Goal: Transaction & Acquisition: Purchase product/service

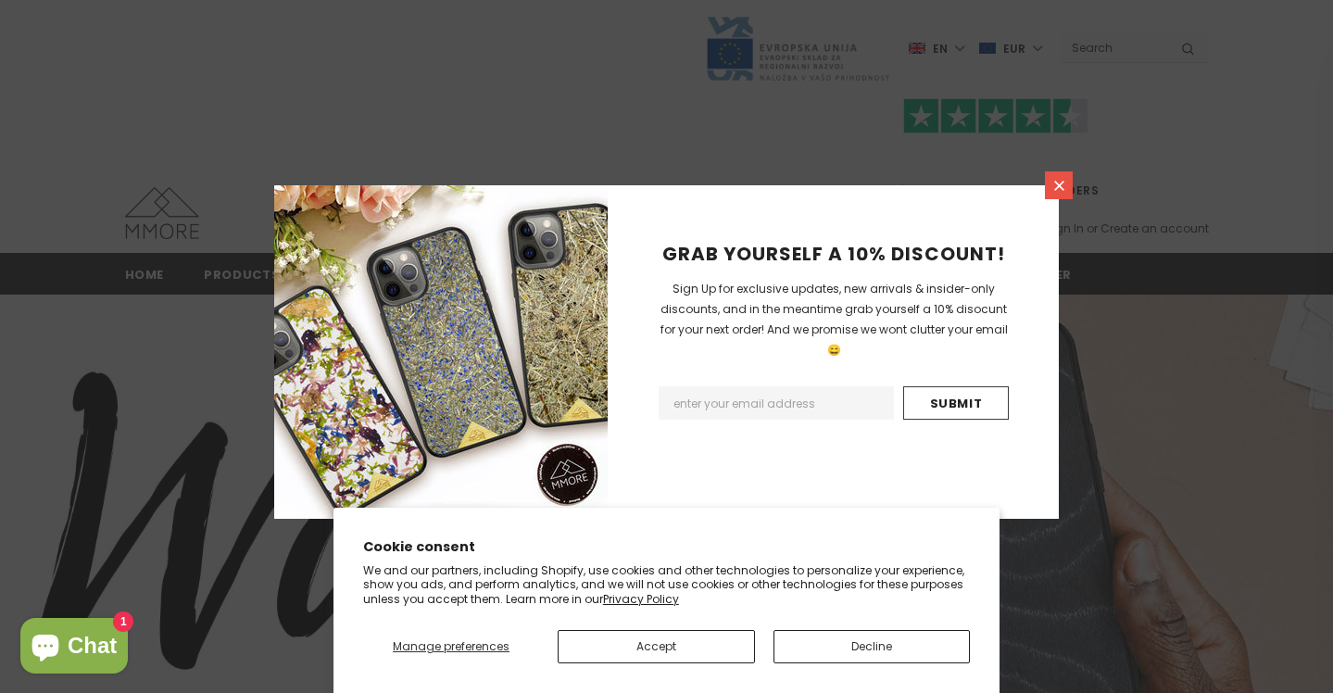
click at [1058, 184] on icon at bounding box center [1059, 186] width 10 height 10
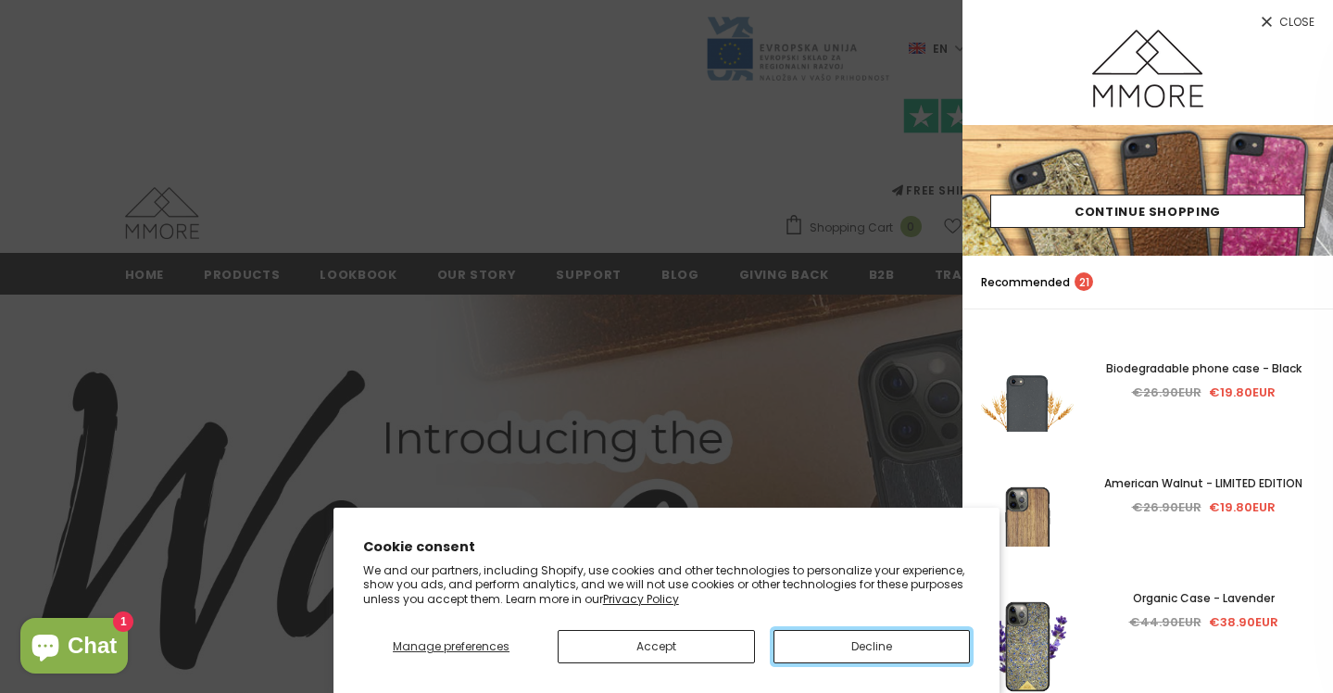
click at [843, 642] on button "Decline" at bounding box center [871, 646] width 196 height 33
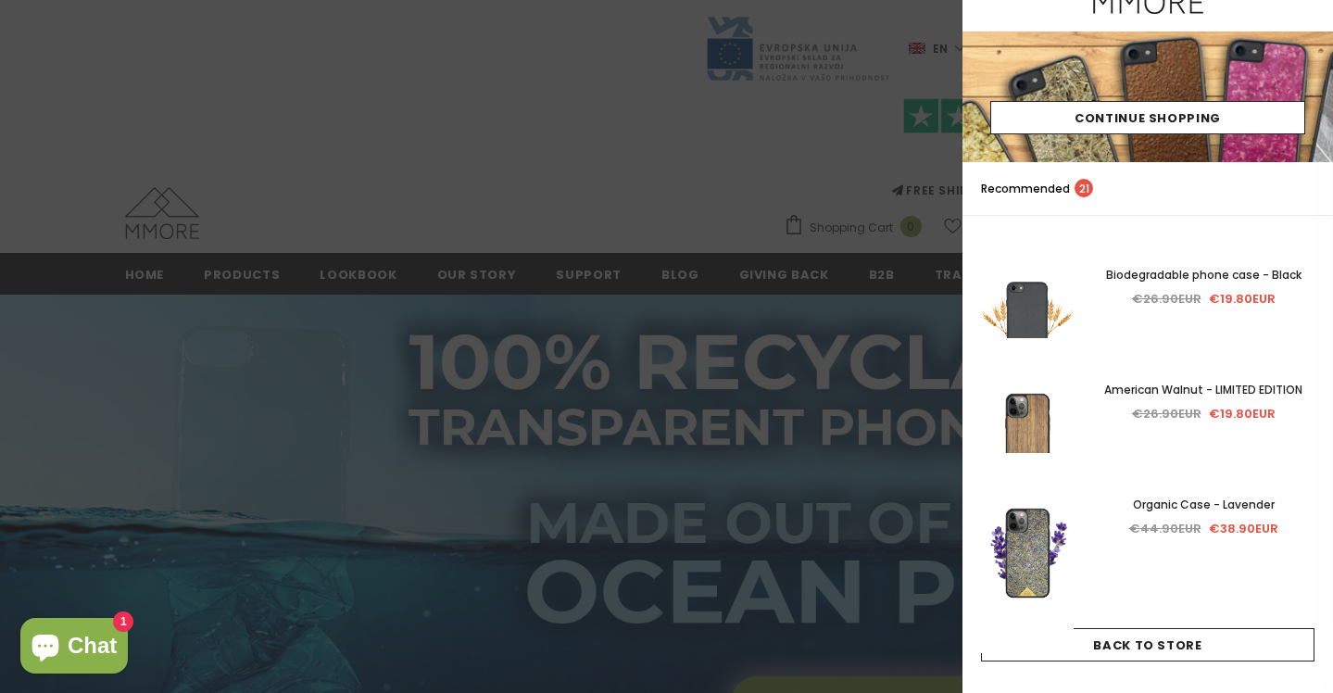
scroll to position [86, 0]
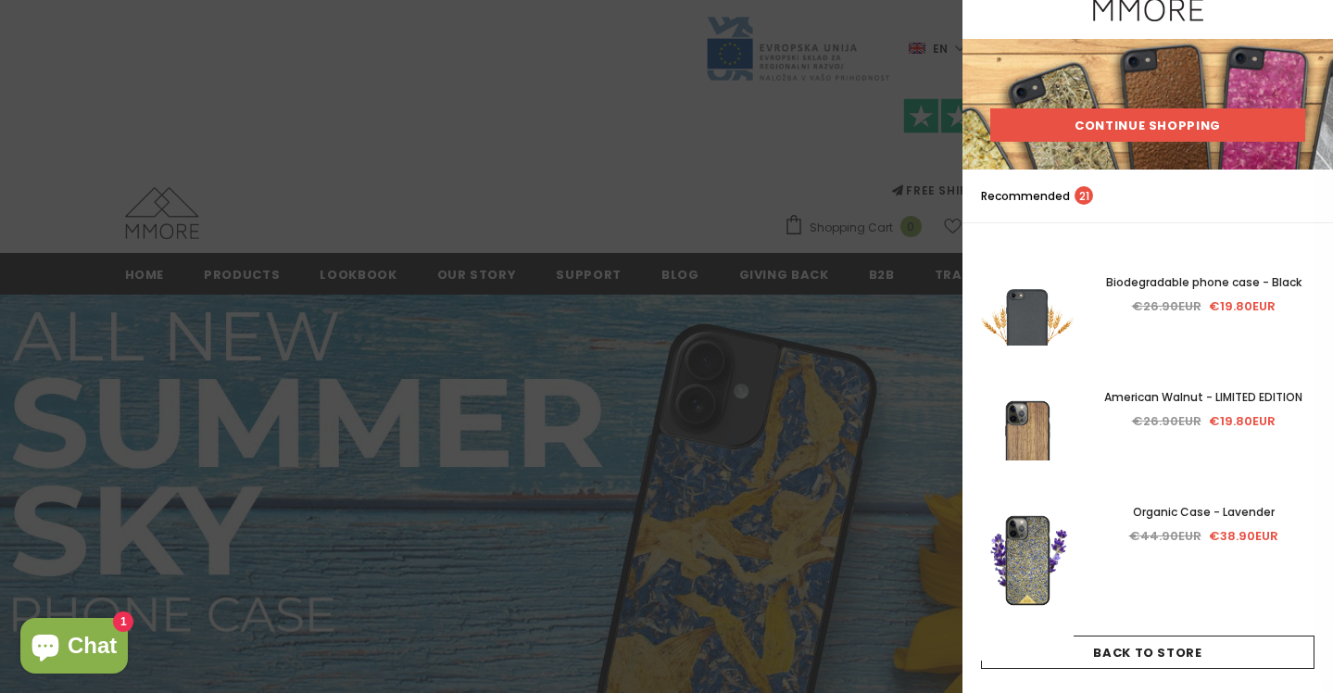
click at [1124, 120] on link "Continue Shopping" at bounding box center [1147, 124] width 315 height 33
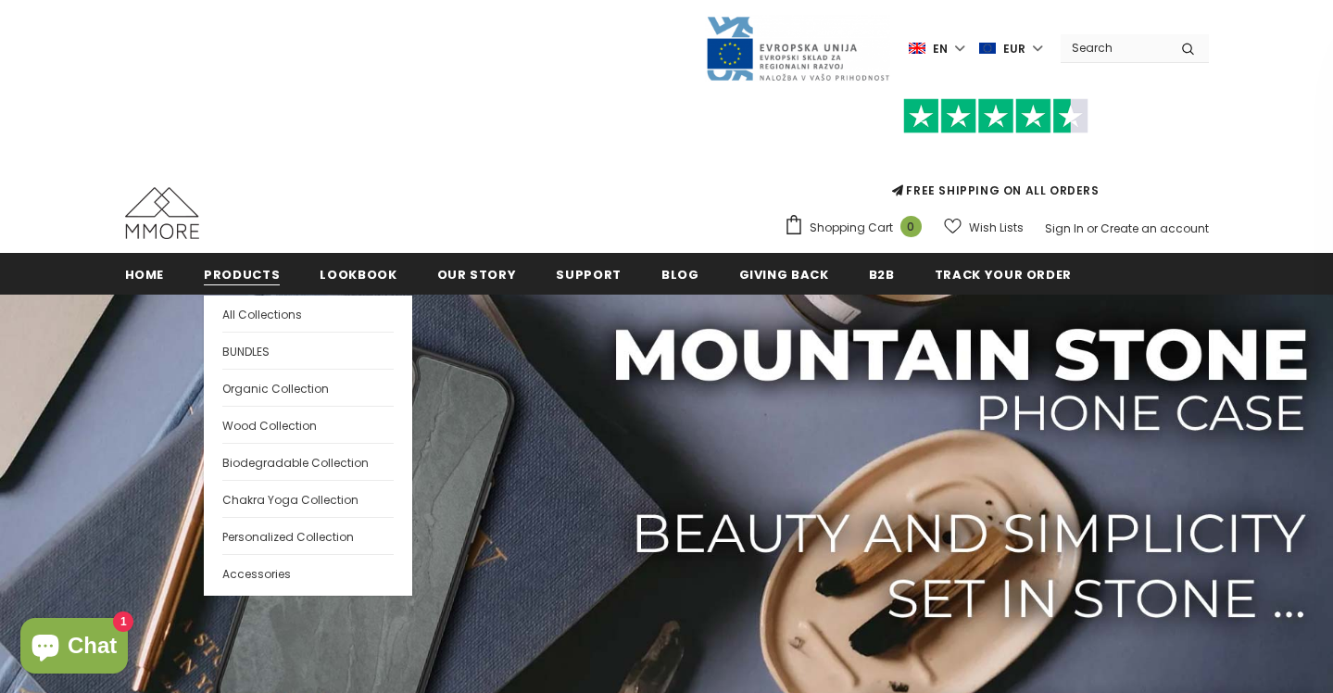
click at [248, 273] on span "Products" at bounding box center [242, 275] width 76 height 18
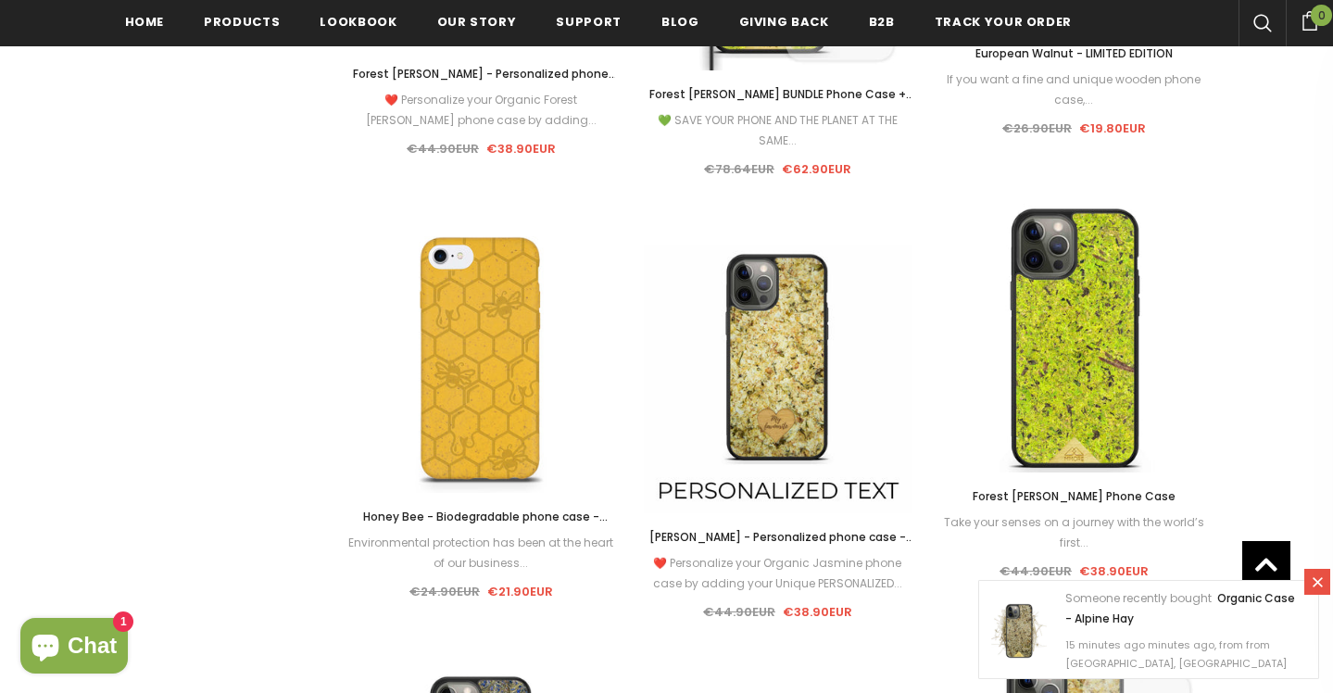
scroll to position [6473, 0]
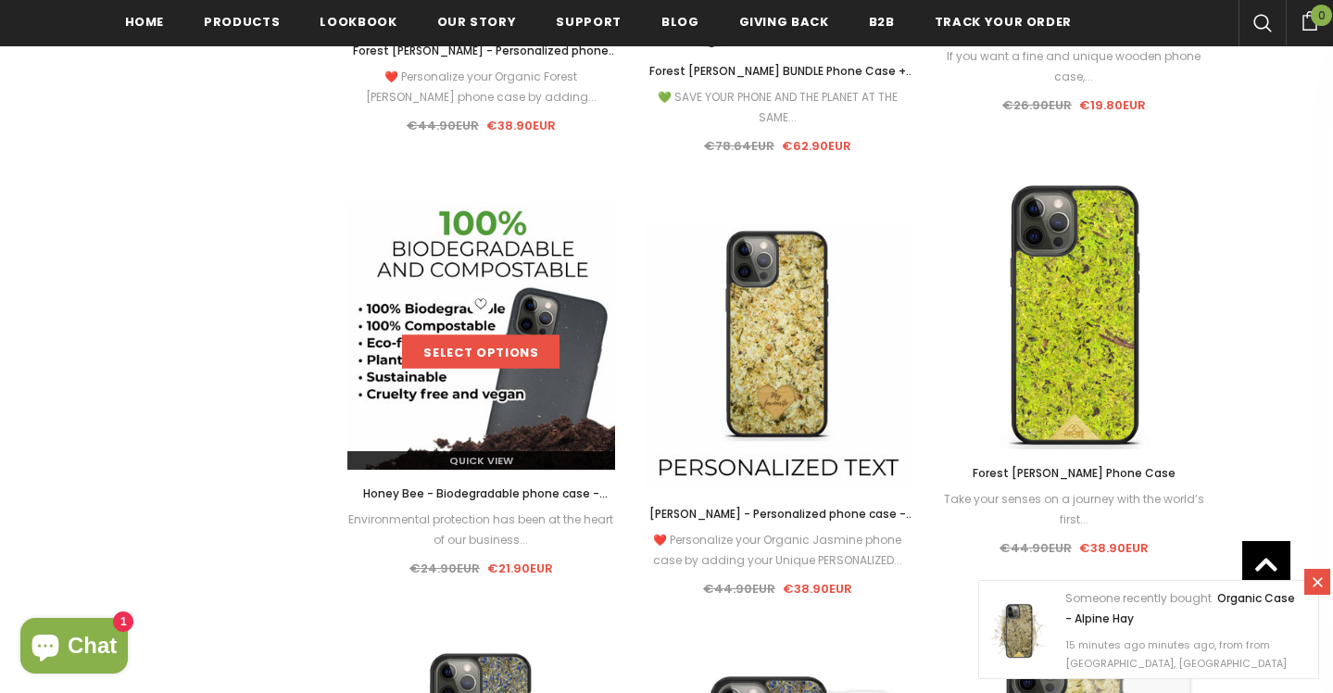
click at [489, 348] on link "Select options" at bounding box center [480, 351] width 157 height 33
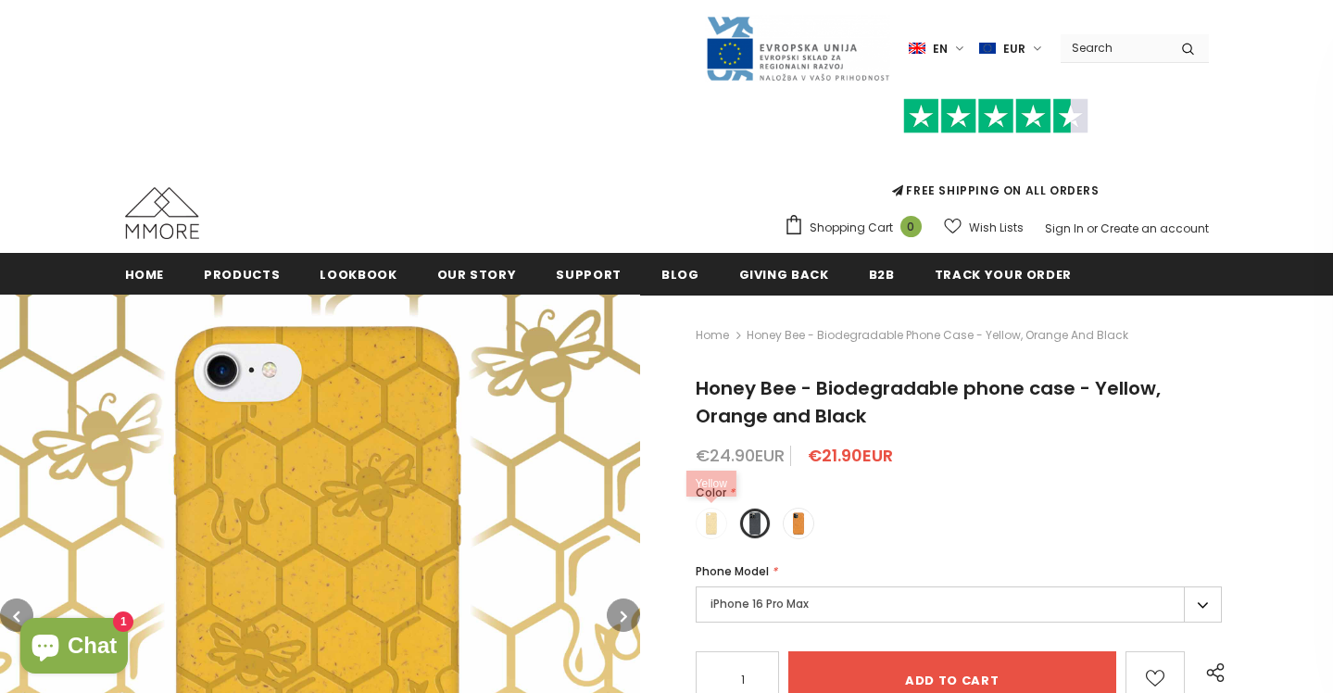
click at [713, 521] on span at bounding box center [711, 523] width 24 height 24
click at [0, 0] on input "radio" at bounding box center [0, 0] width 0 height 0
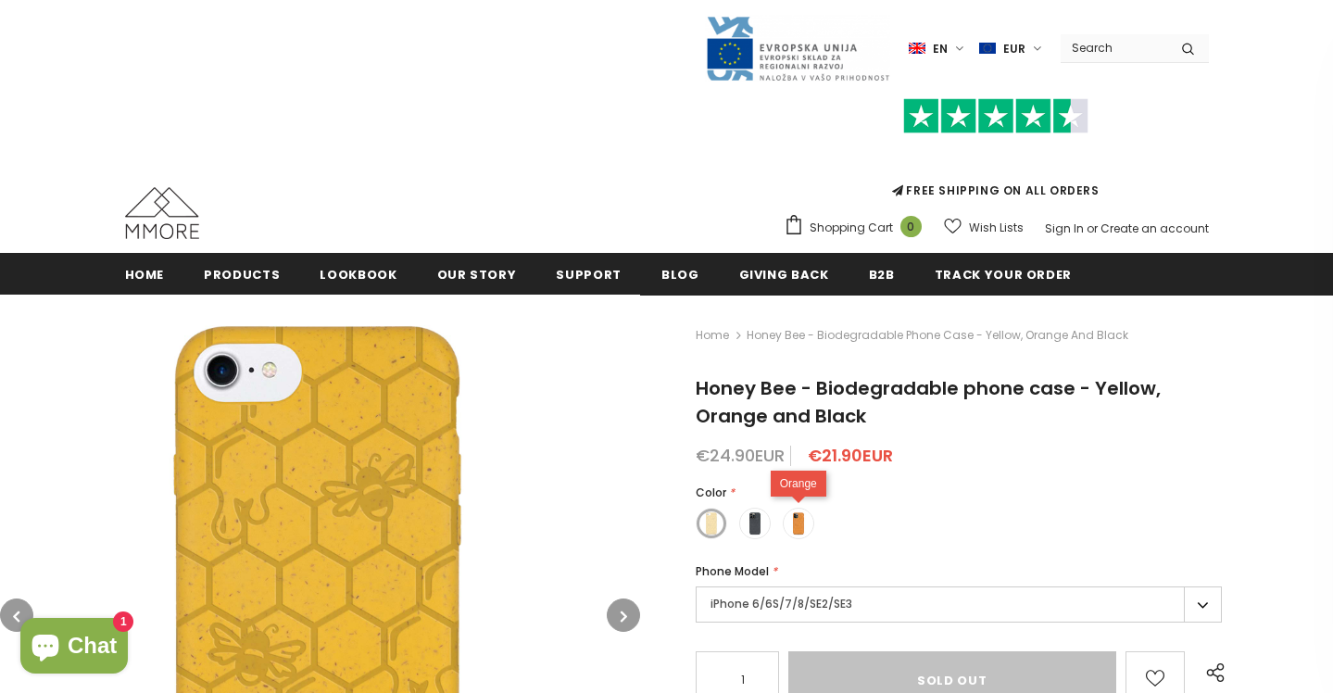
click at [801, 525] on span at bounding box center [798, 523] width 24 height 24
click at [0, 0] on input "radio" at bounding box center [0, 0] width 0 height 0
type input "Add to cart"
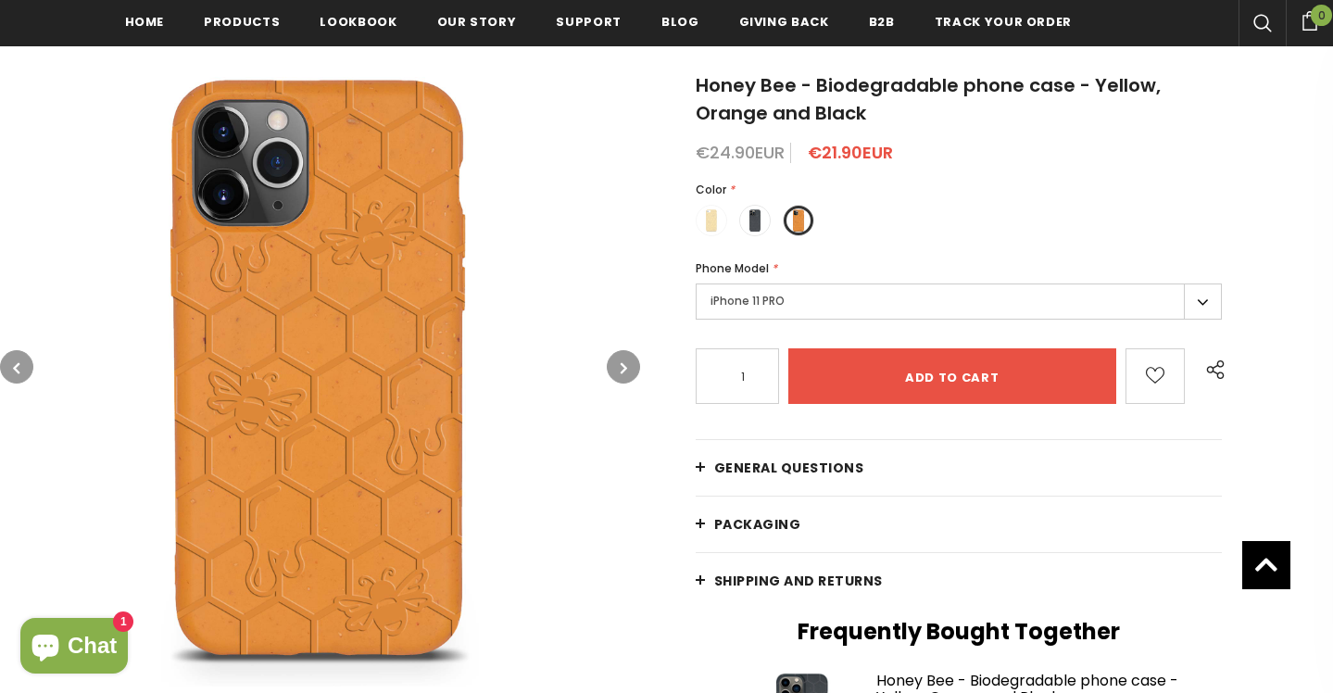
scroll to position [308, 0]
click at [941, 304] on label "iPhone 11 PRO" at bounding box center [958, 300] width 527 height 36
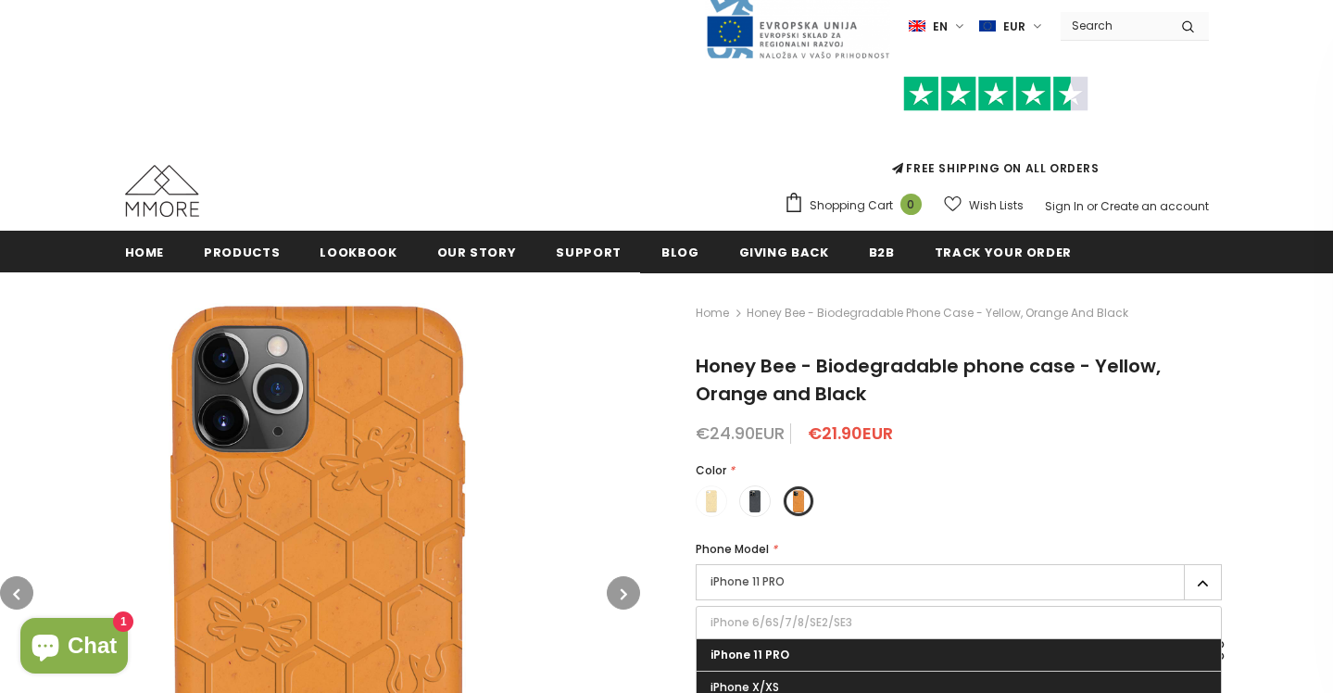
scroll to position [18, 0]
